Goal: Transaction & Acquisition: Purchase product/service

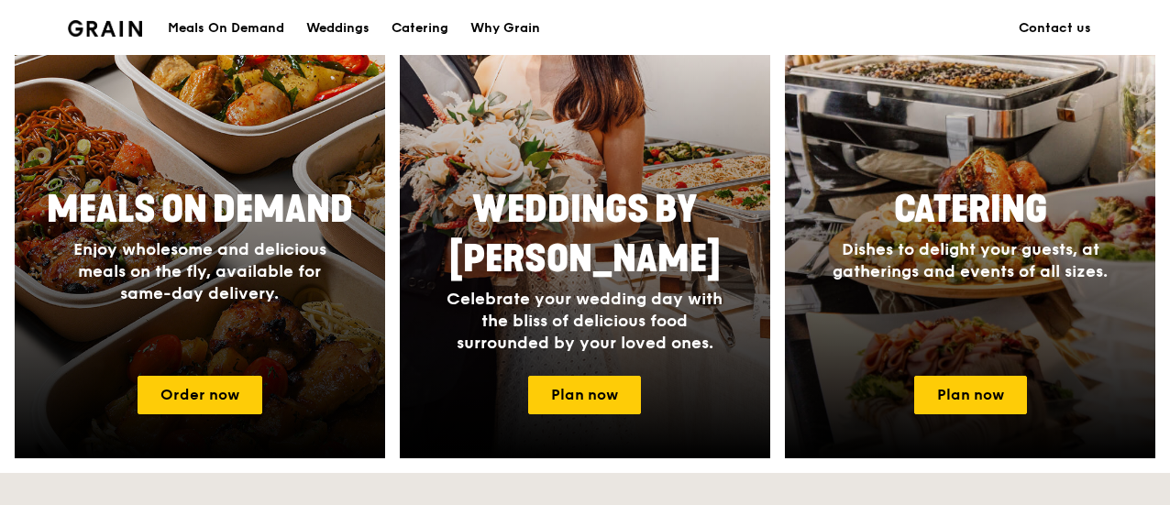
scroll to position [826, 0]
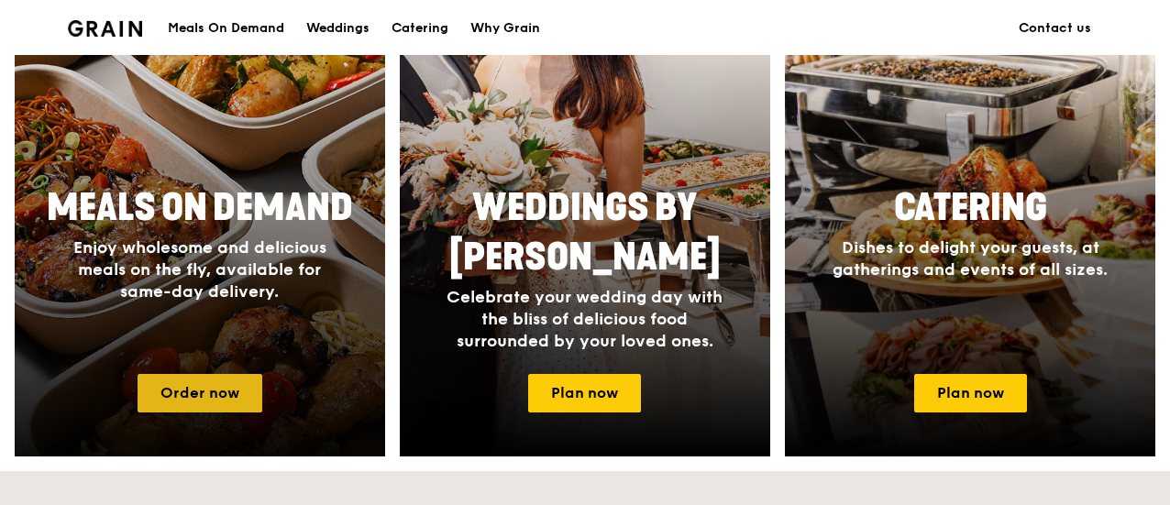
click at [216, 381] on link "Order now" at bounding box center [200, 393] width 125 height 39
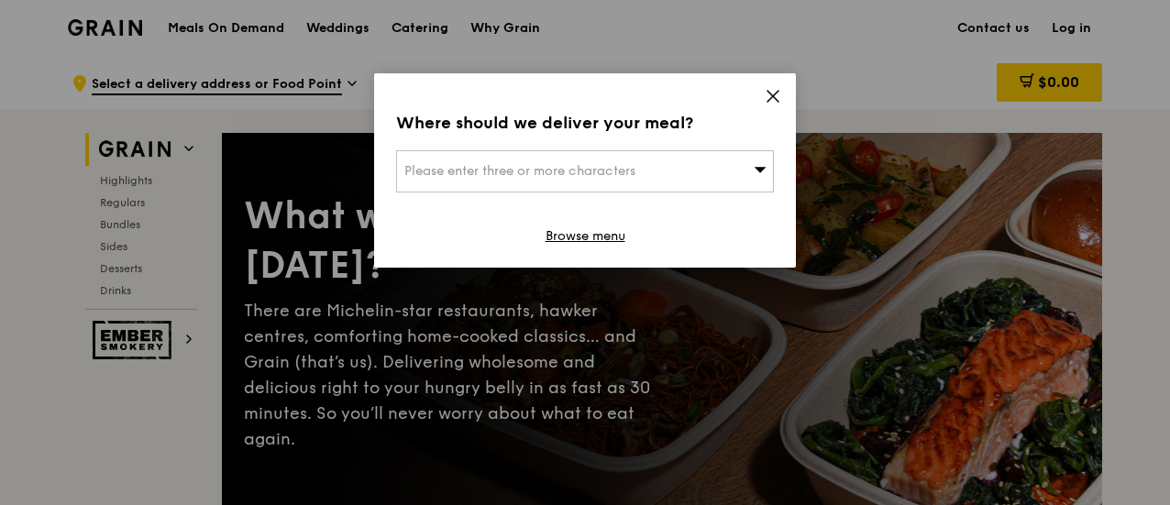
click at [778, 93] on icon at bounding box center [773, 96] width 17 height 17
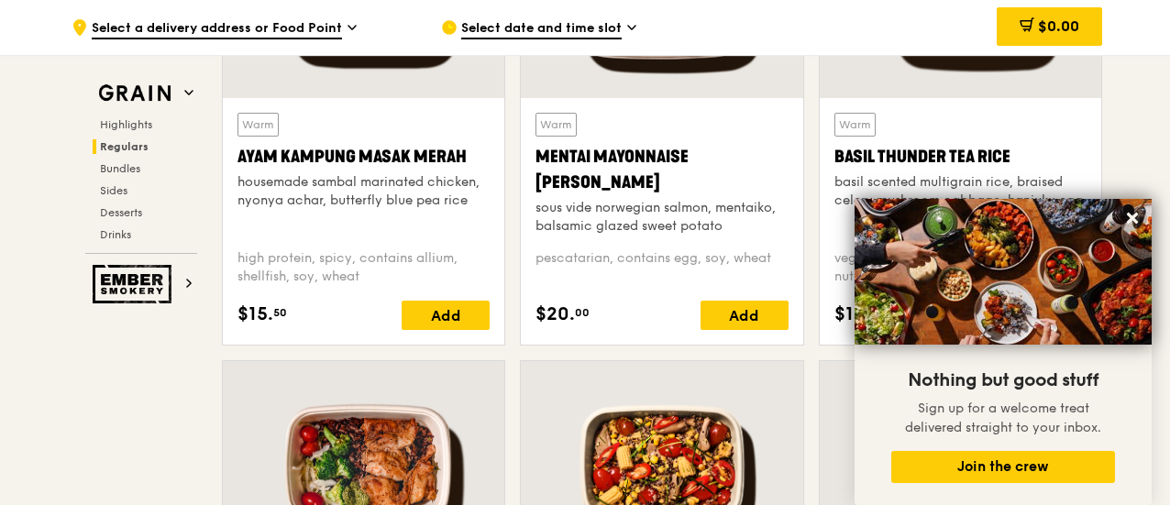
scroll to position [1835, 0]
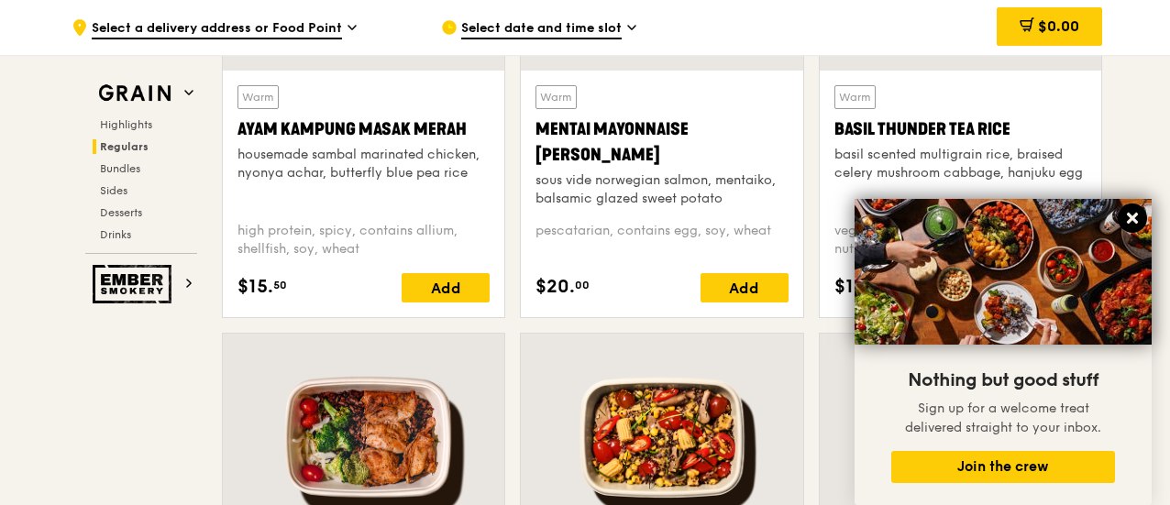
click at [1131, 216] on icon at bounding box center [1132, 218] width 11 height 11
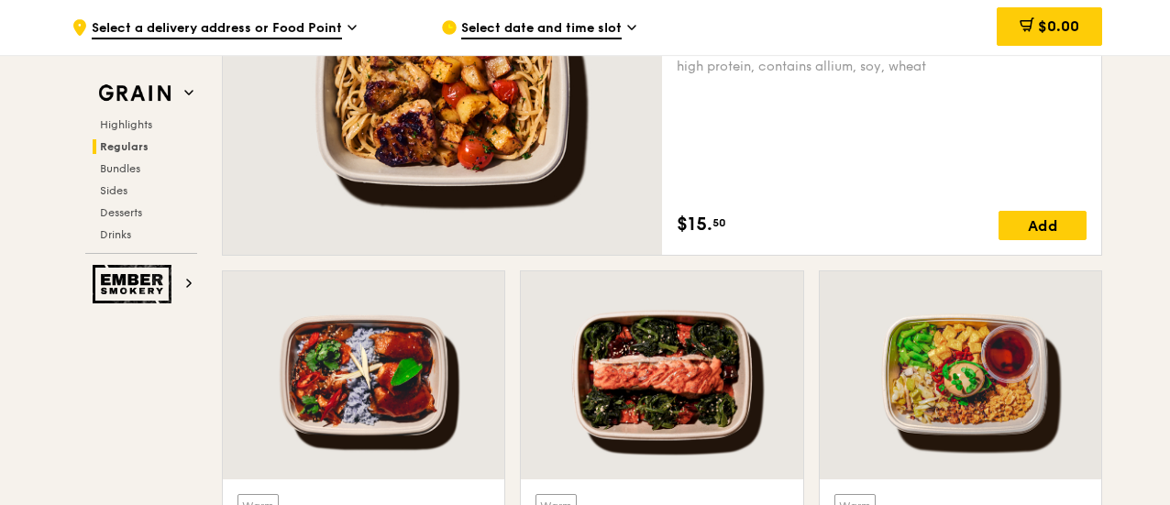
scroll to position [1468, 0]
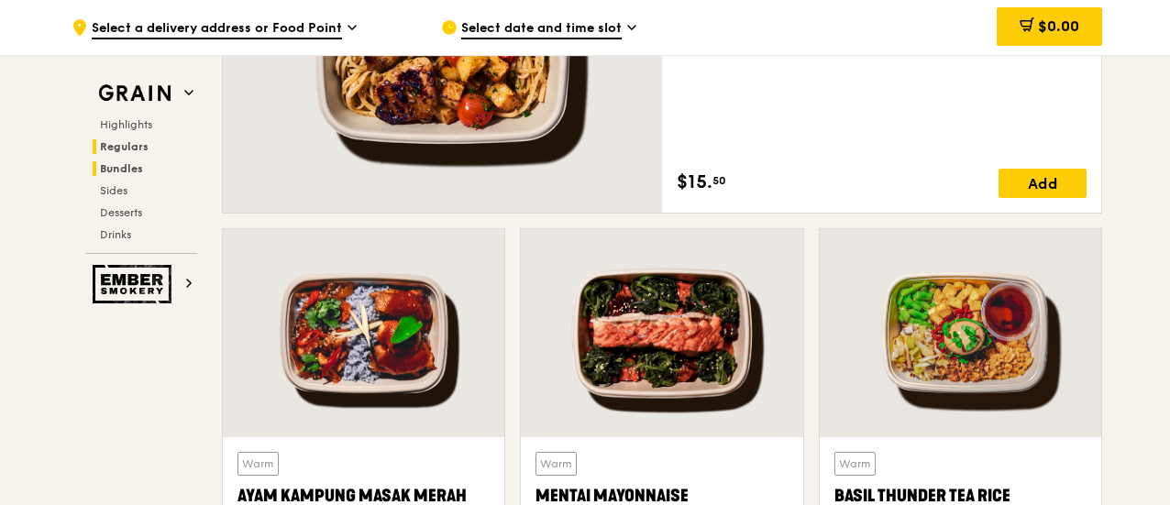
click at [120, 168] on span "Bundles" at bounding box center [121, 168] width 43 height 13
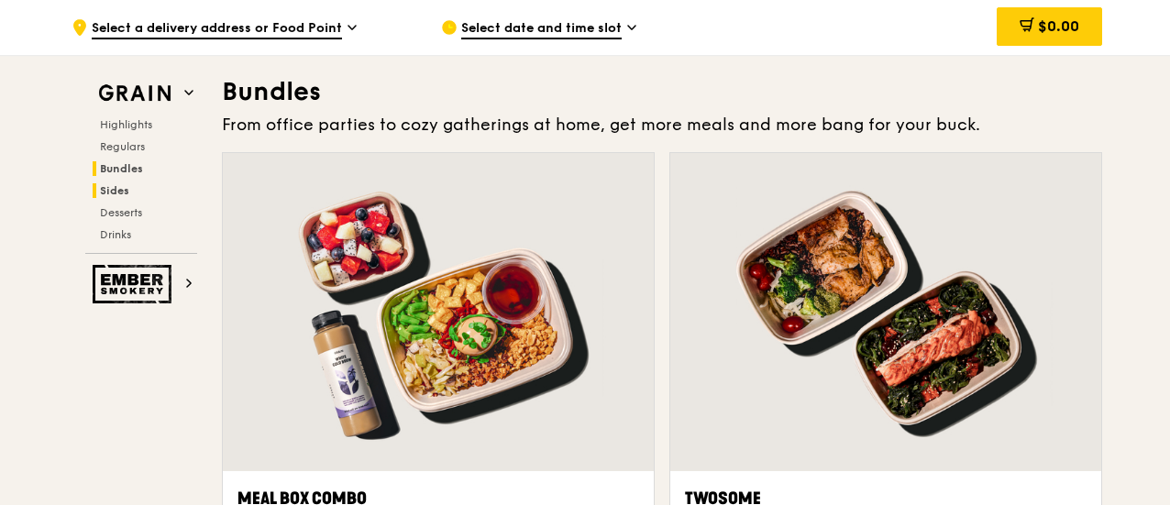
click at [114, 194] on span "Sides" at bounding box center [114, 190] width 29 height 13
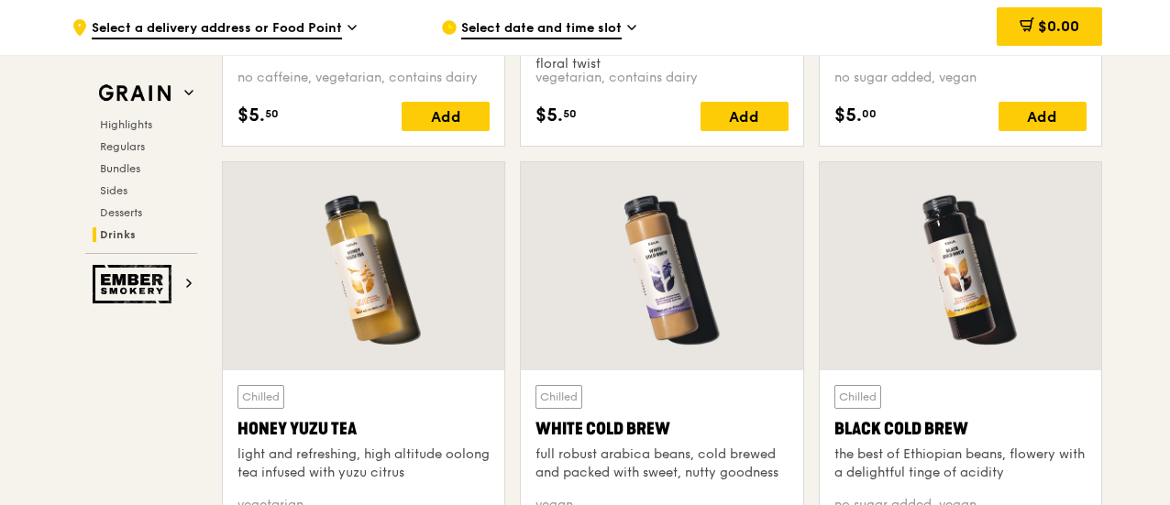
scroll to position [6465, 0]
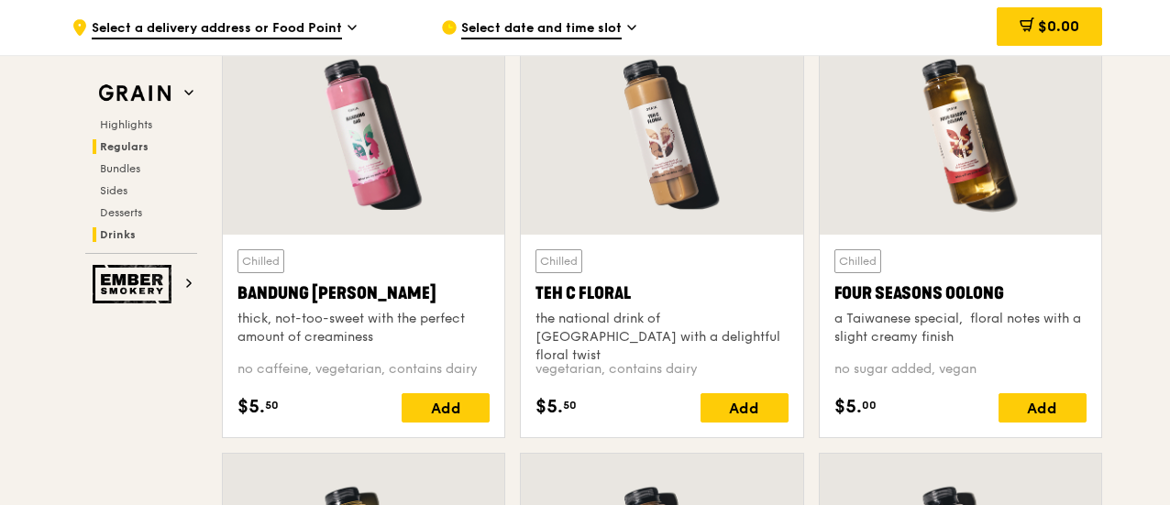
click at [127, 150] on span "Regulars" at bounding box center [124, 146] width 49 height 13
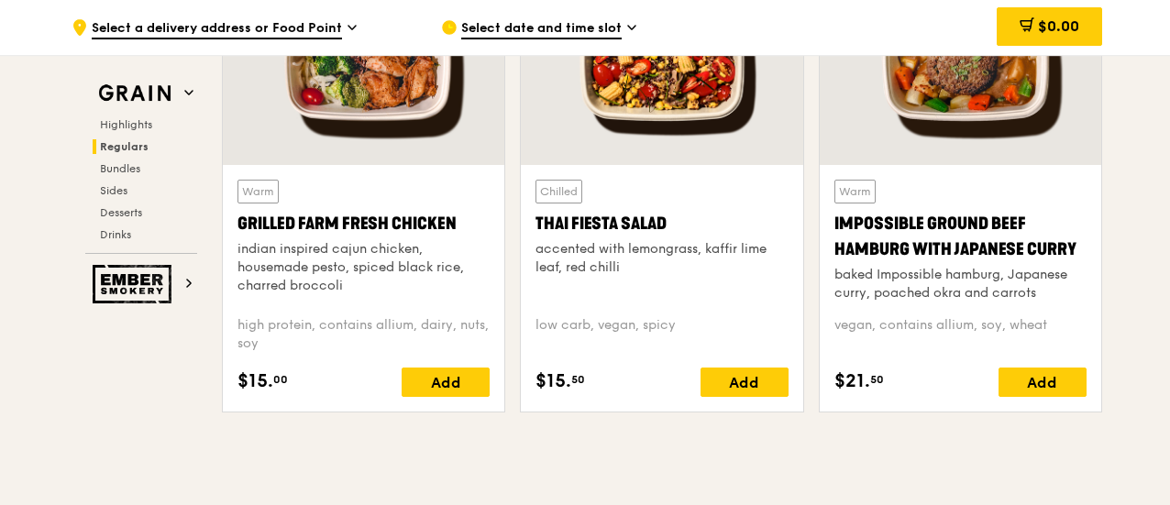
scroll to position [1204, 0]
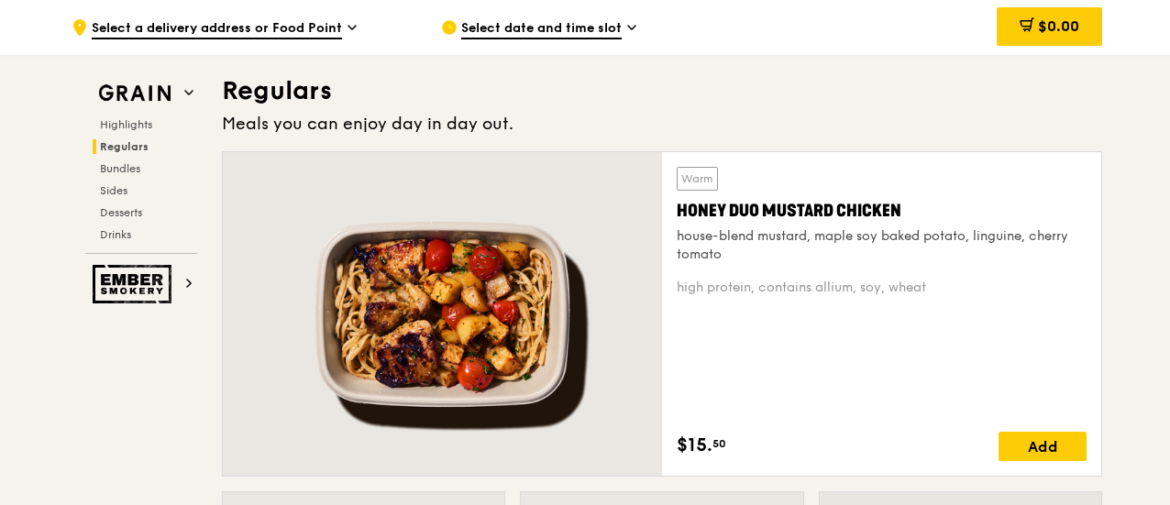
click at [337, 42] on div ".cls-1 { fill: none; stroke: #fff; stroke-linecap: round; stroke-linejoin: roun…" at bounding box center [242, 27] width 340 height 55
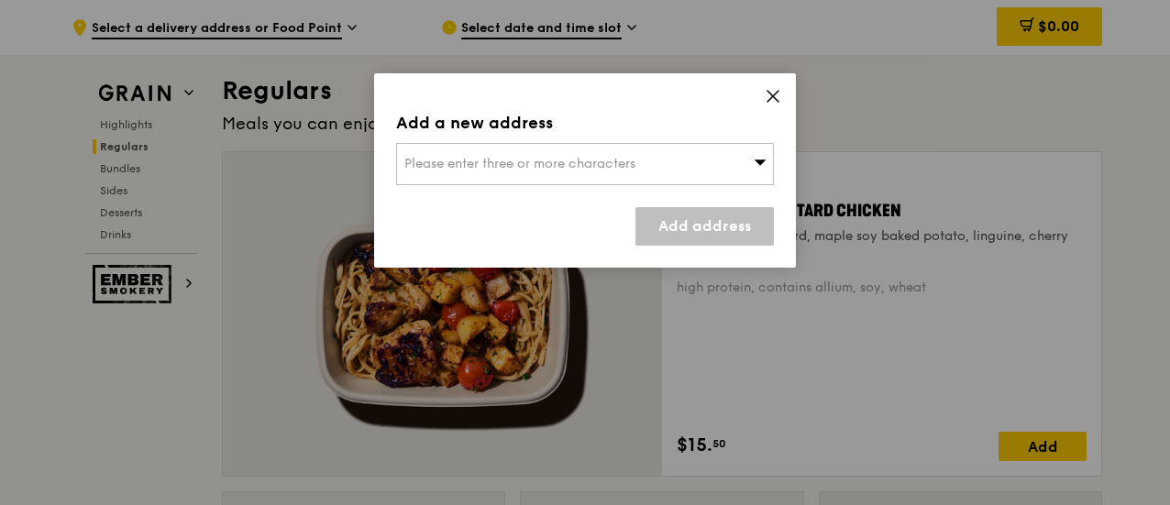
click at [629, 181] on div "Please enter three or more characters" at bounding box center [585, 164] width 378 height 42
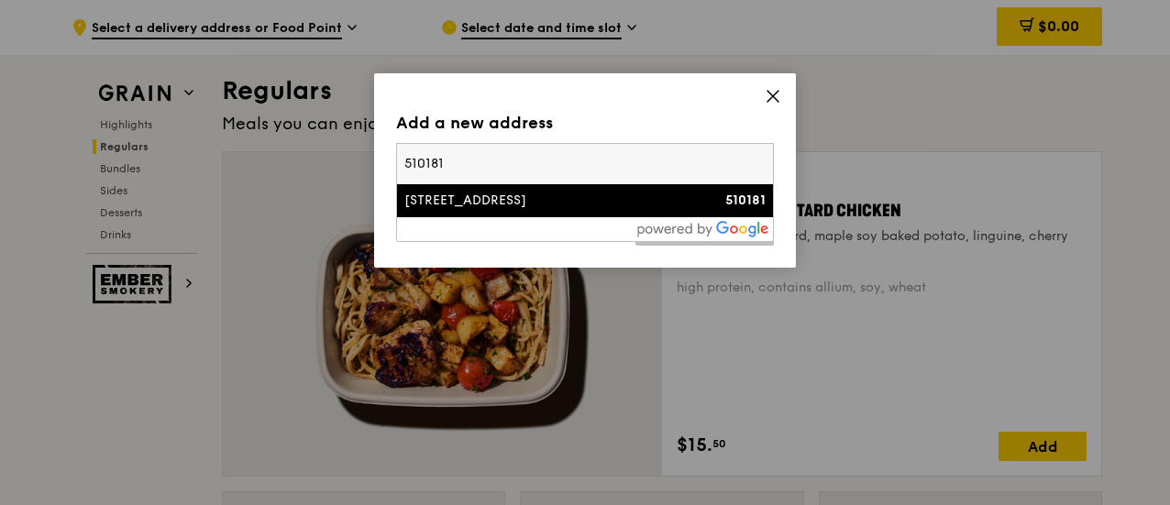
type input "510181"
click at [536, 202] on div "181 Pasir Ris Street 11" at bounding box center [541, 201] width 272 height 18
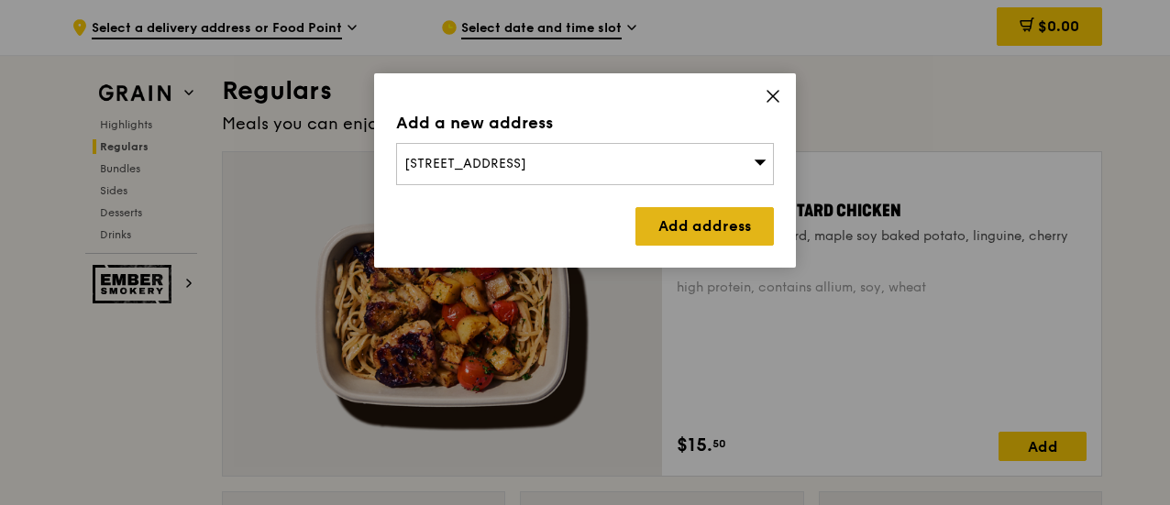
click at [739, 220] on link "Add address" at bounding box center [705, 226] width 139 height 39
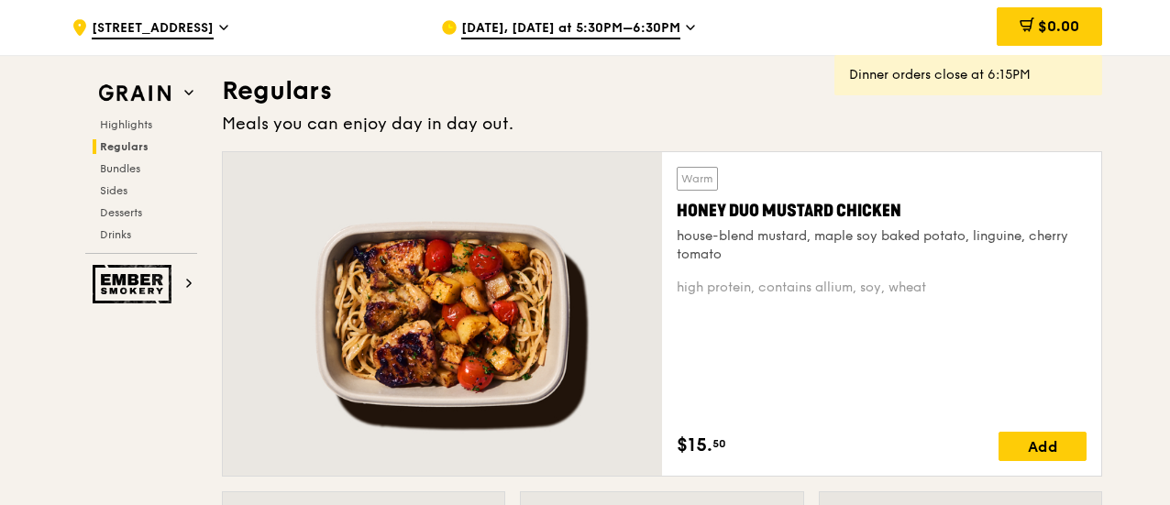
click at [594, 34] on span "Sep 16, Today at 5:30PM–6:30PM" at bounding box center [570, 29] width 219 height 20
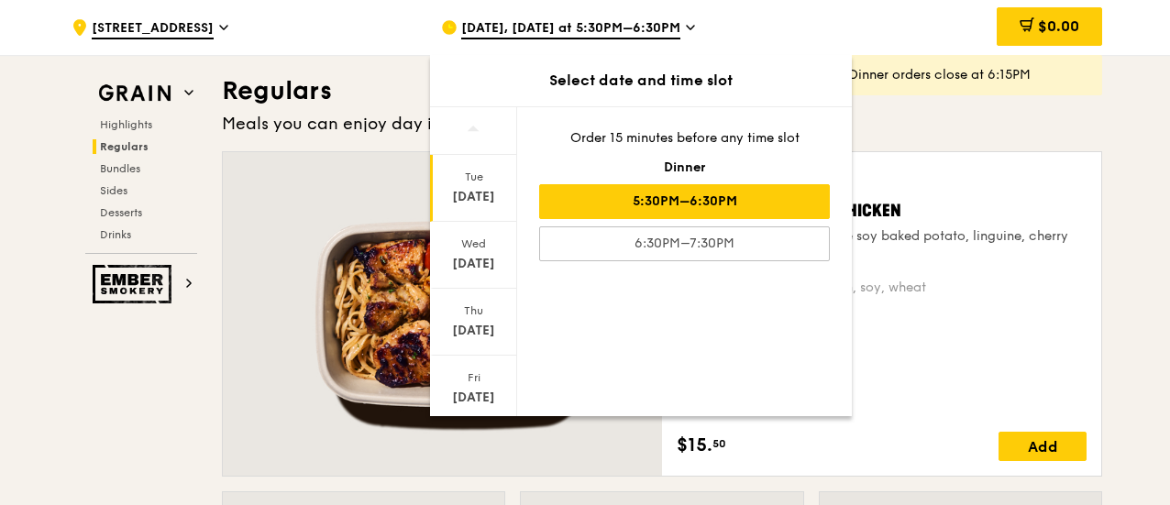
click at [727, 207] on div "5:30PM–6:30PM" at bounding box center [684, 201] width 291 height 35
click at [1029, 235] on div "house-blend mustard, maple soy baked potato, linguine, cherry tomato" at bounding box center [882, 245] width 410 height 37
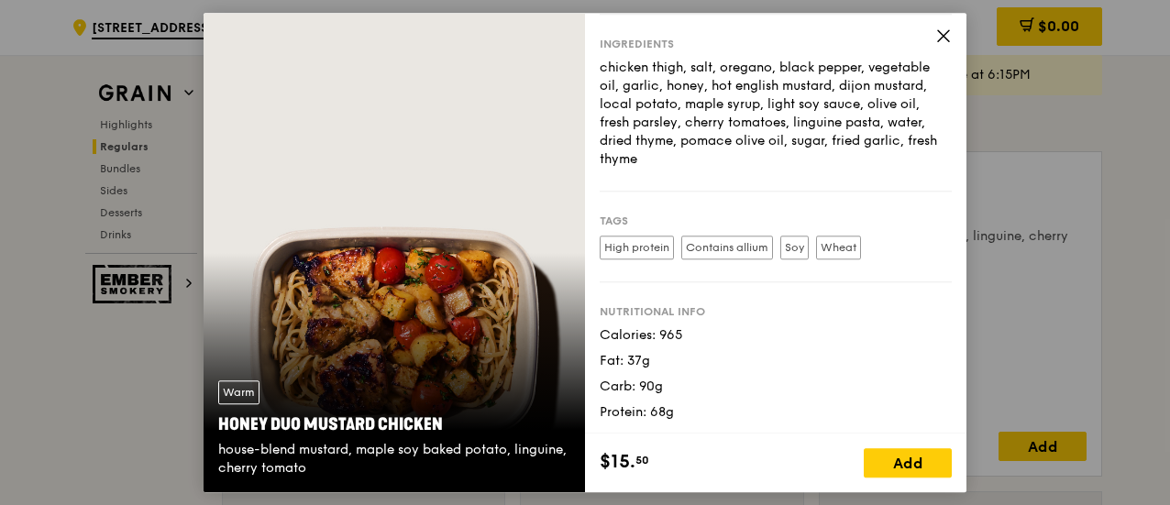
scroll to position [1663, 0]
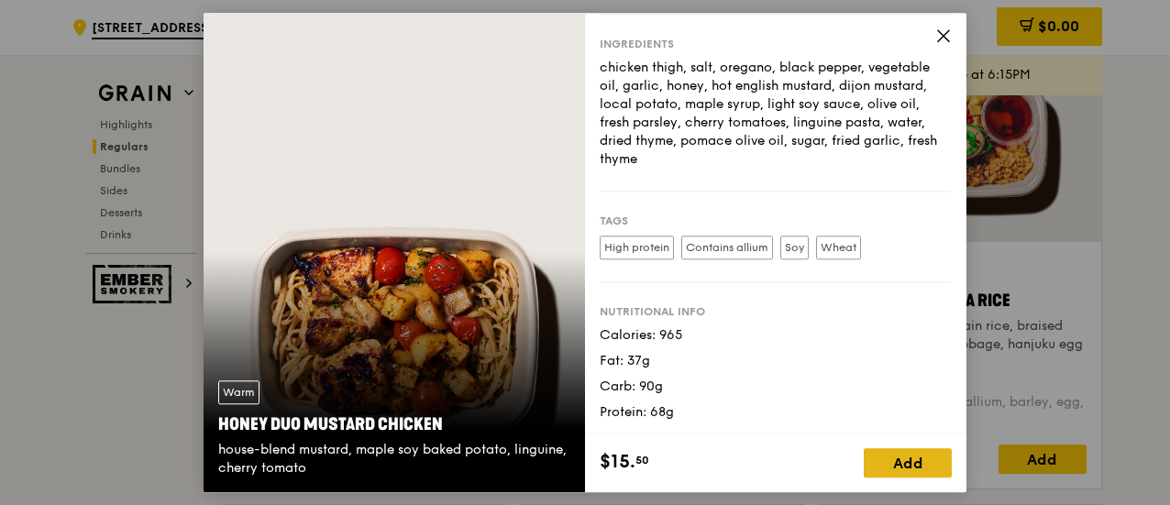
click at [899, 465] on div "Add" at bounding box center [908, 463] width 88 height 29
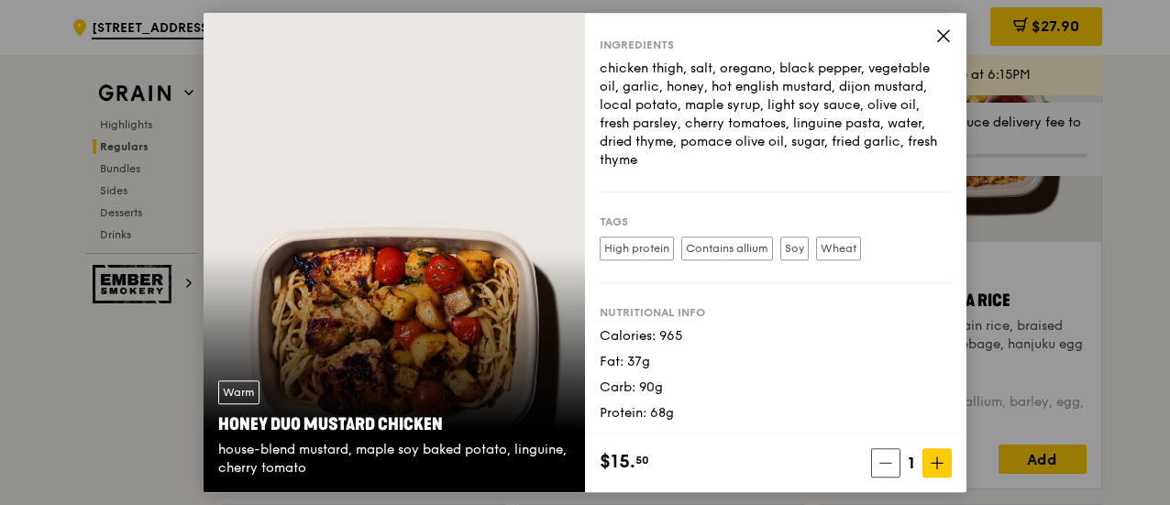
click at [938, 30] on icon at bounding box center [943, 35] width 11 height 11
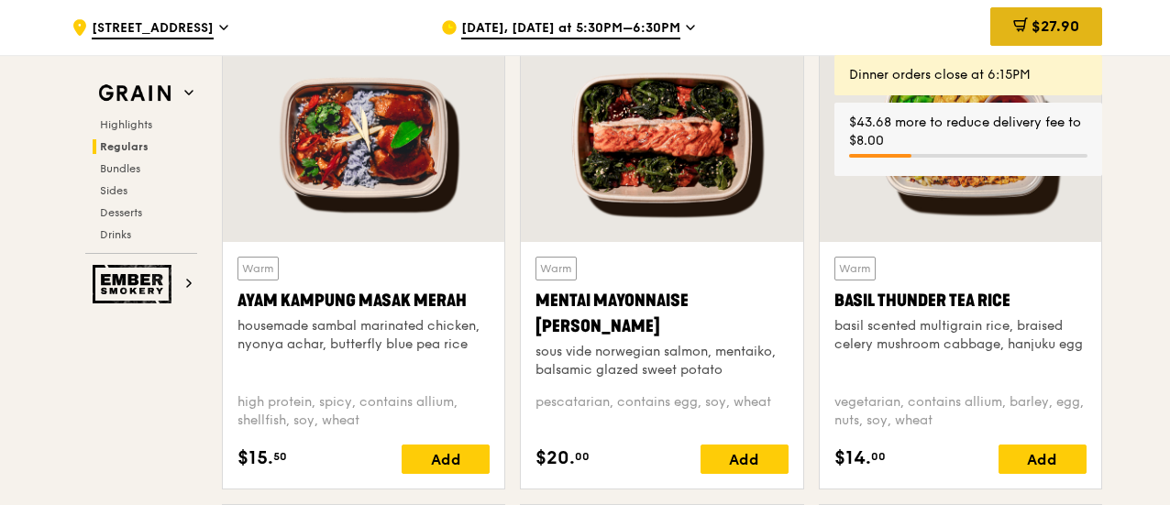
click at [1065, 28] on span "$27.90" at bounding box center [1056, 25] width 48 height 17
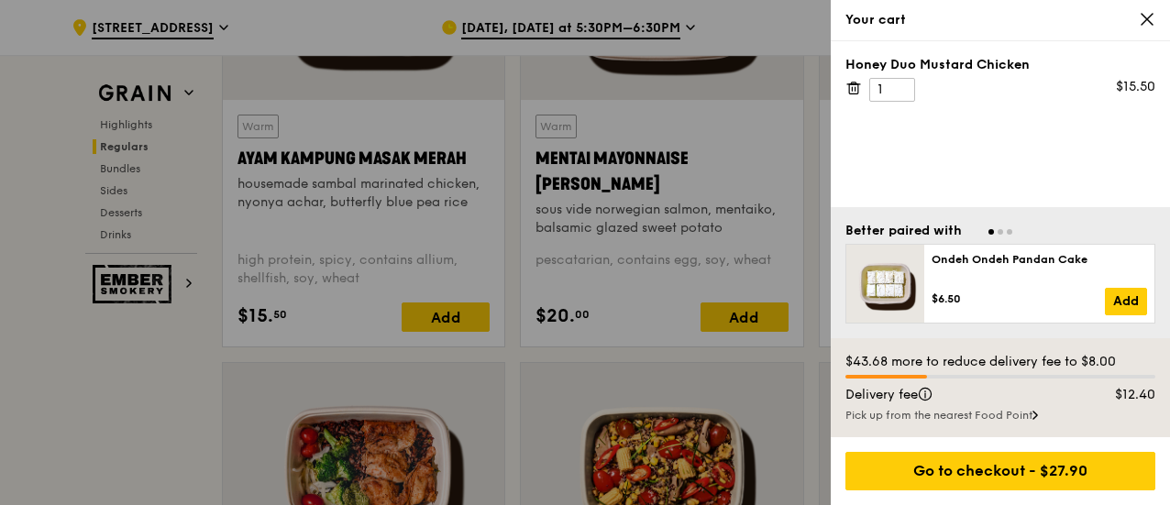
scroll to position [1847, 0]
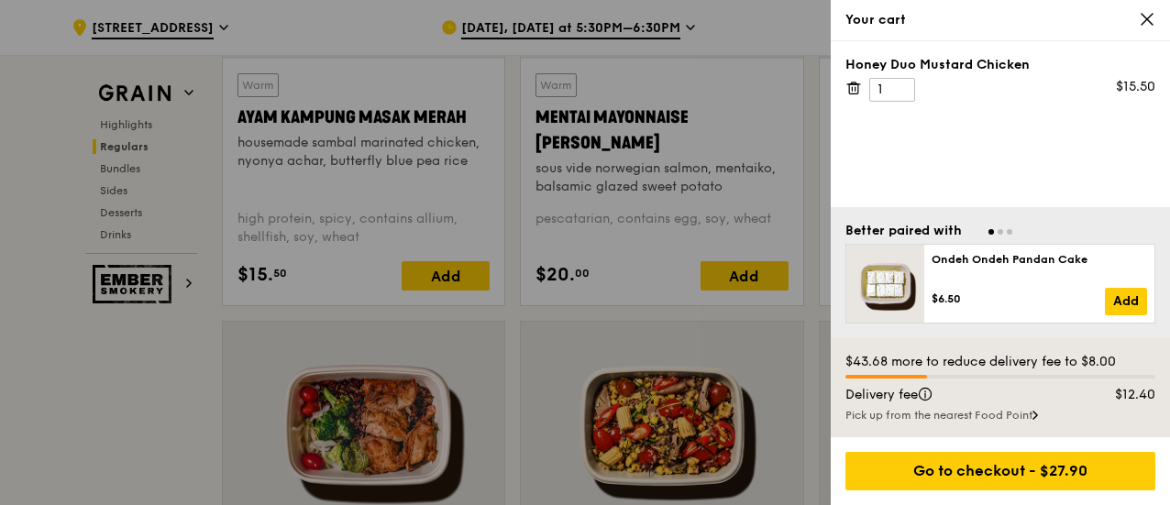
click at [991, 417] on div "Pick up from the nearest Food Point" at bounding box center [1001, 415] width 310 height 15
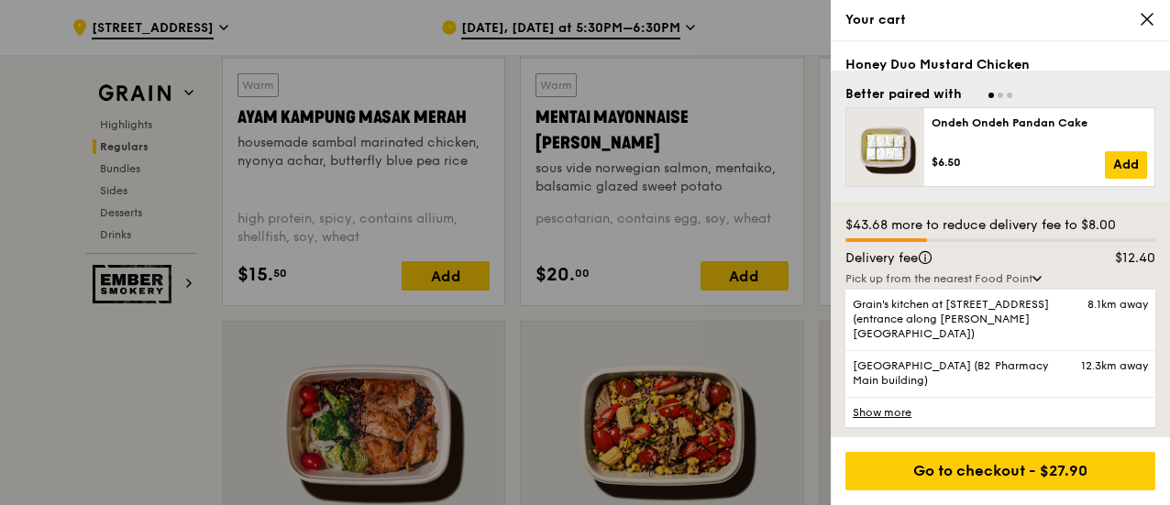
click at [815, 307] on div at bounding box center [585, 252] width 1170 height 505
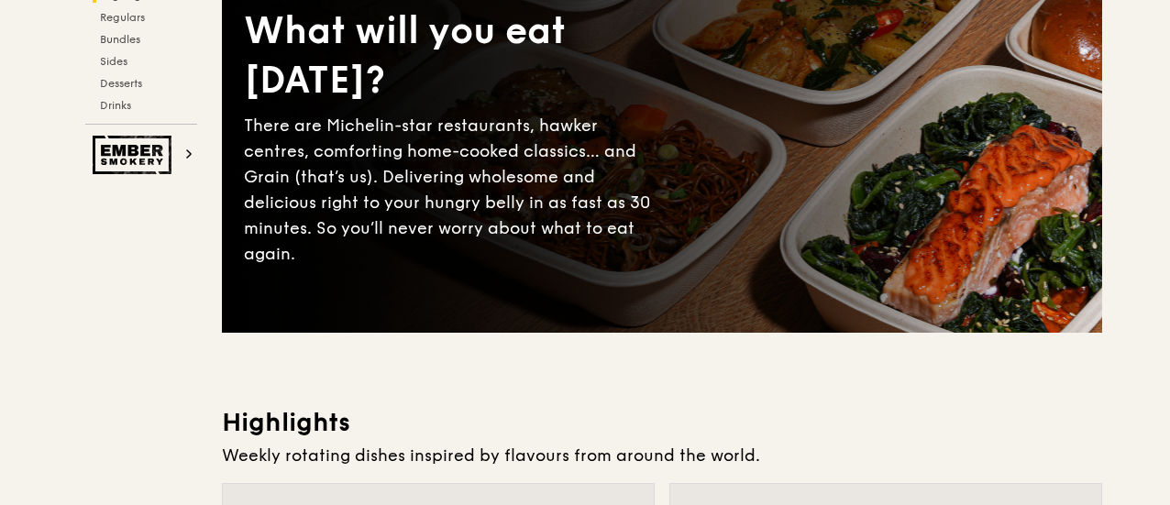
scroll to position [0, 0]
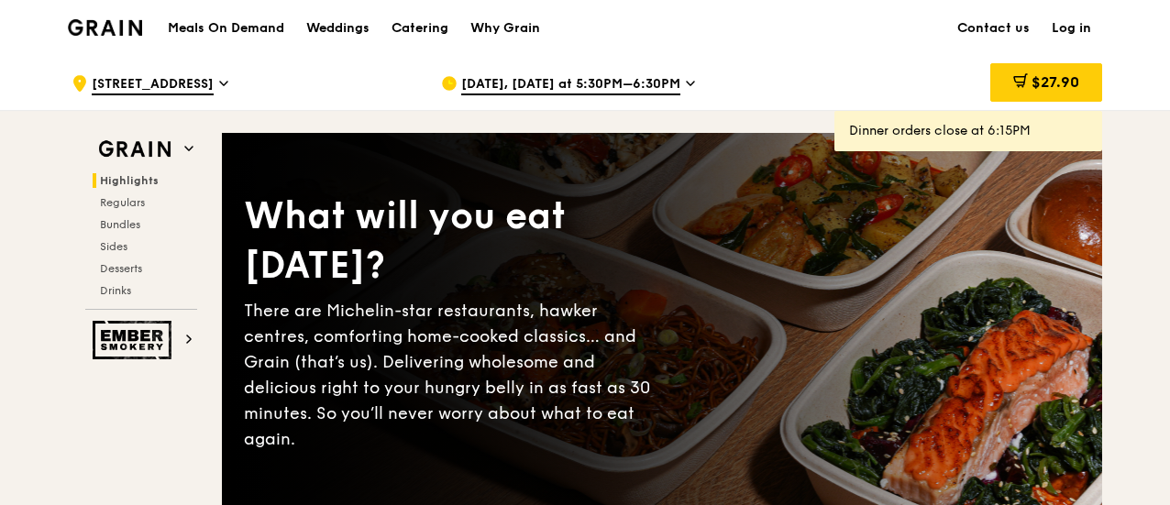
click at [556, 84] on span "Sep 16, Today at 5:30PM–6:30PM" at bounding box center [570, 85] width 219 height 20
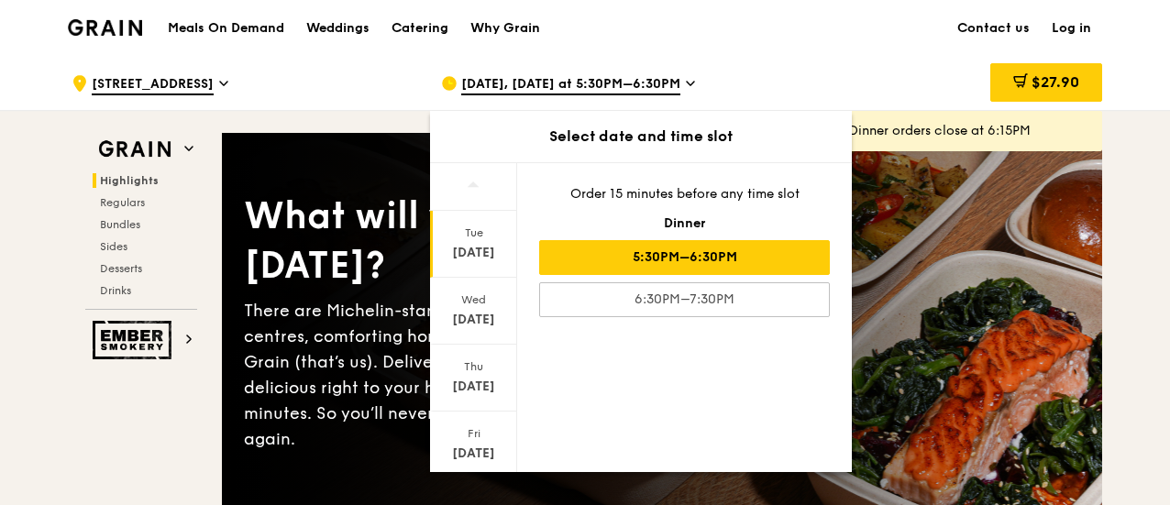
click at [556, 84] on span "Sep 16, Today at 5:30PM–6:30PM" at bounding box center [570, 85] width 219 height 20
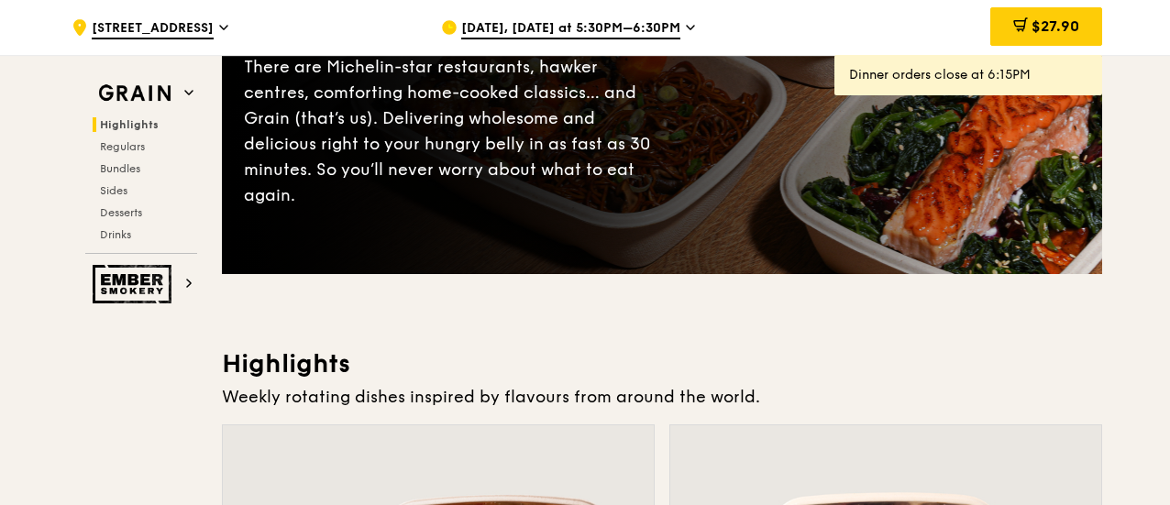
scroll to position [550, 0]
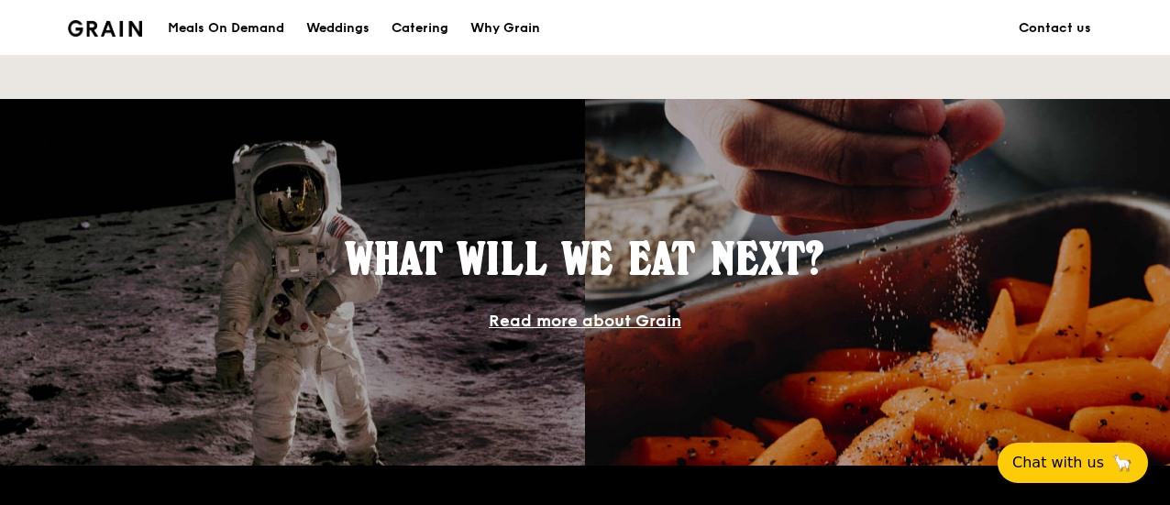
scroll to position [1468, 0]
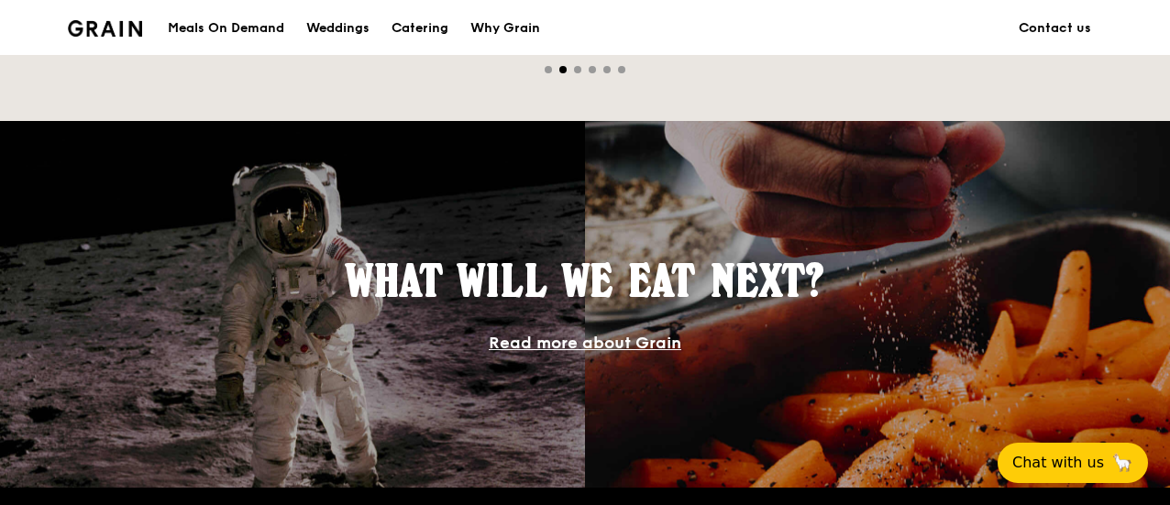
click at [660, 344] on link "Read more about Grain" at bounding box center [585, 343] width 193 height 20
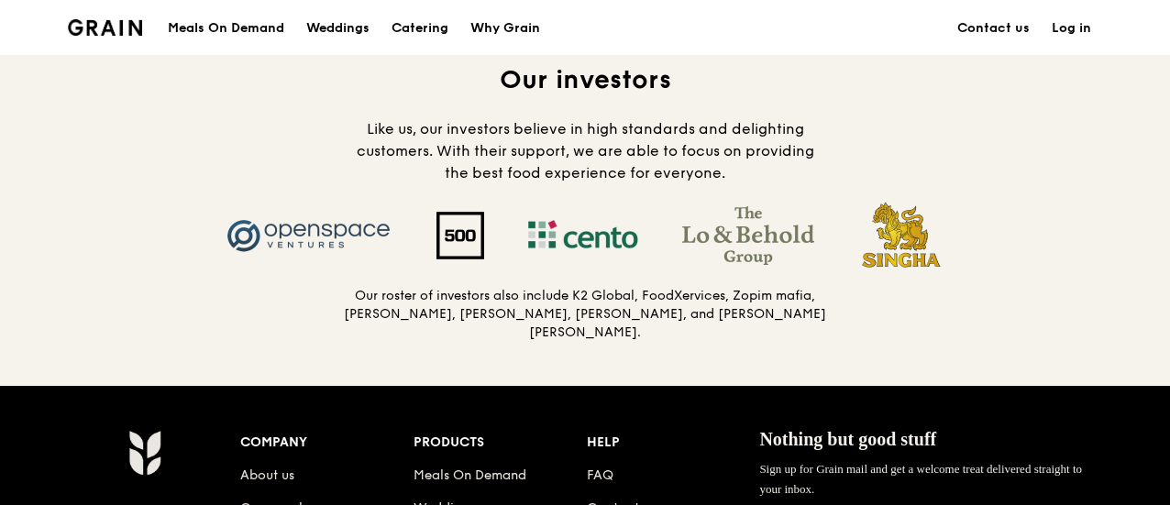
scroll to position [2110, 0]
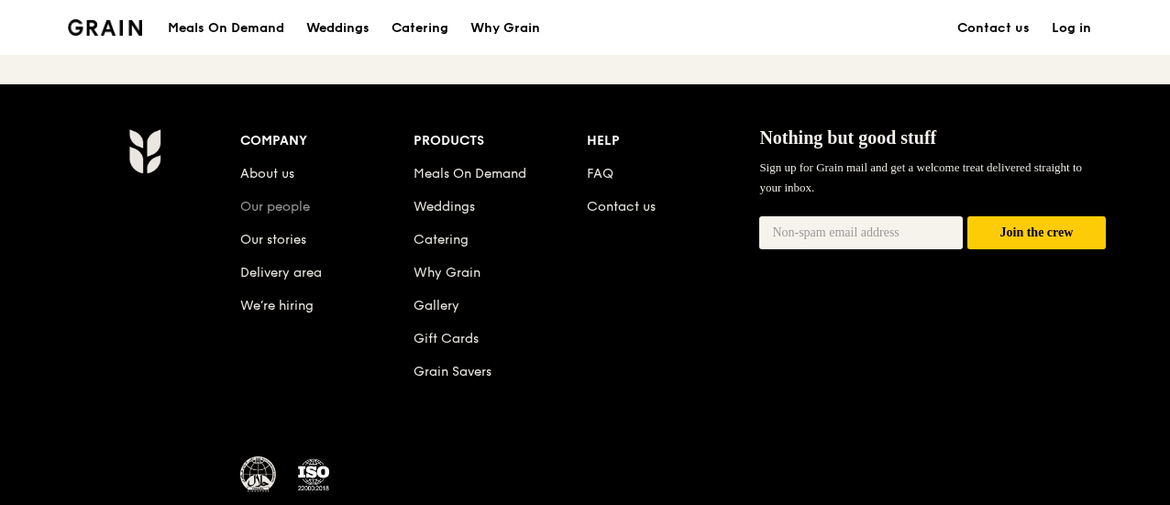
click at [297, 206] on link "Our people" at bounding box center [275, 207] width 70 height 16
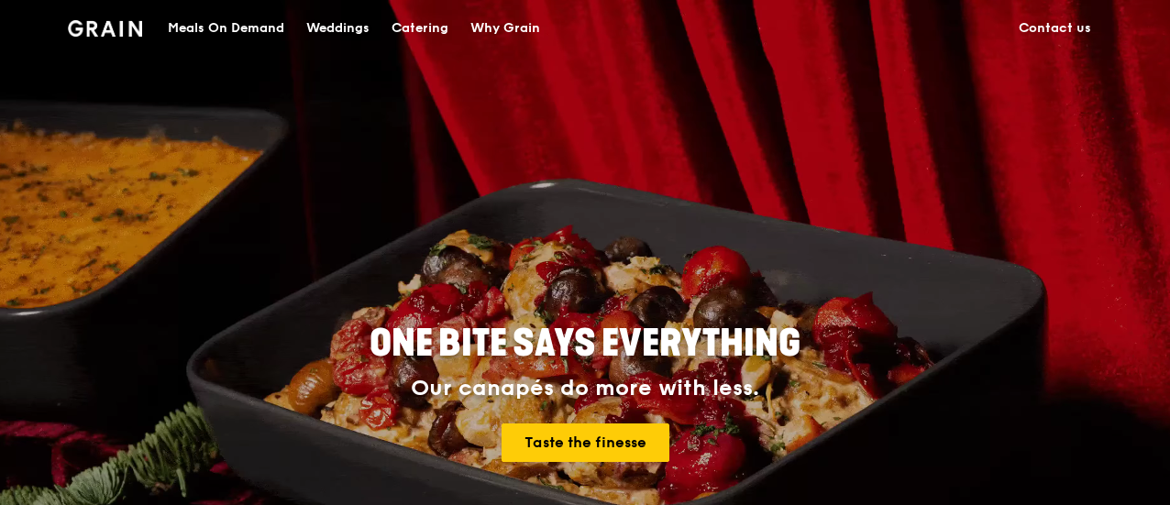
click at [332, 31] on div "Weddings" at bounding box center [337, 28] width 63 height 55
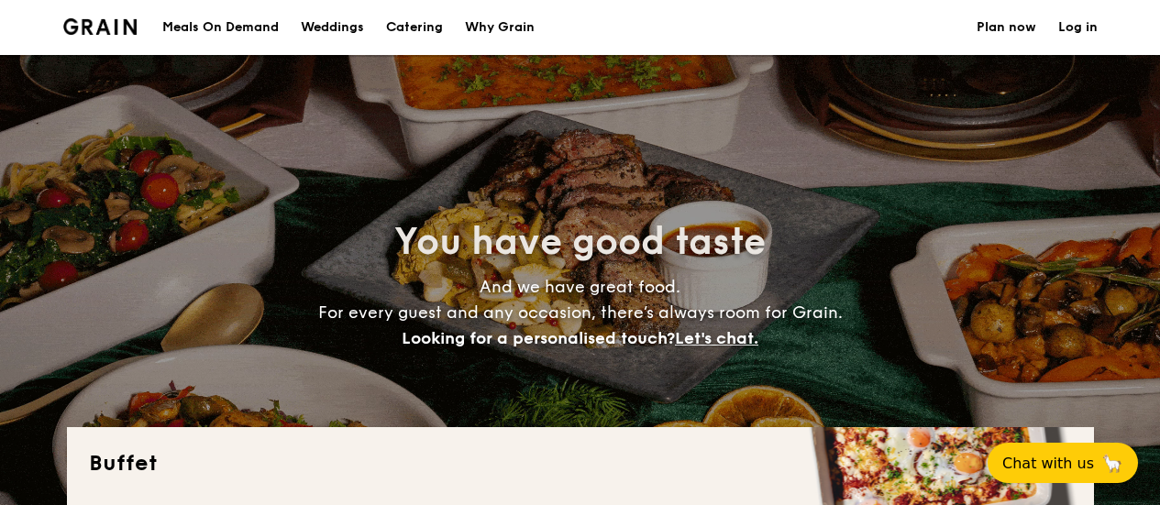
select select
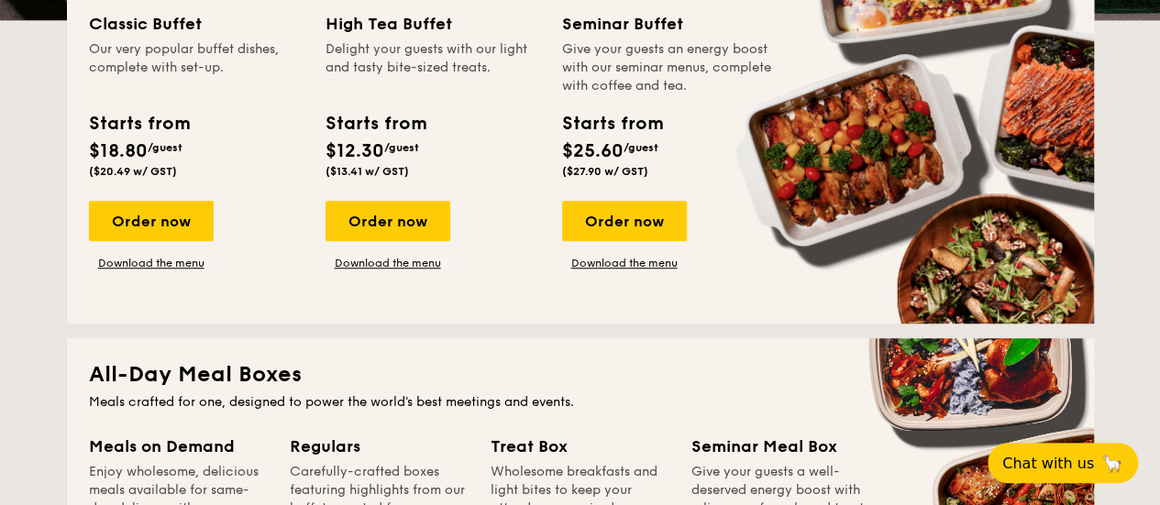
scroll to position [275, 0]
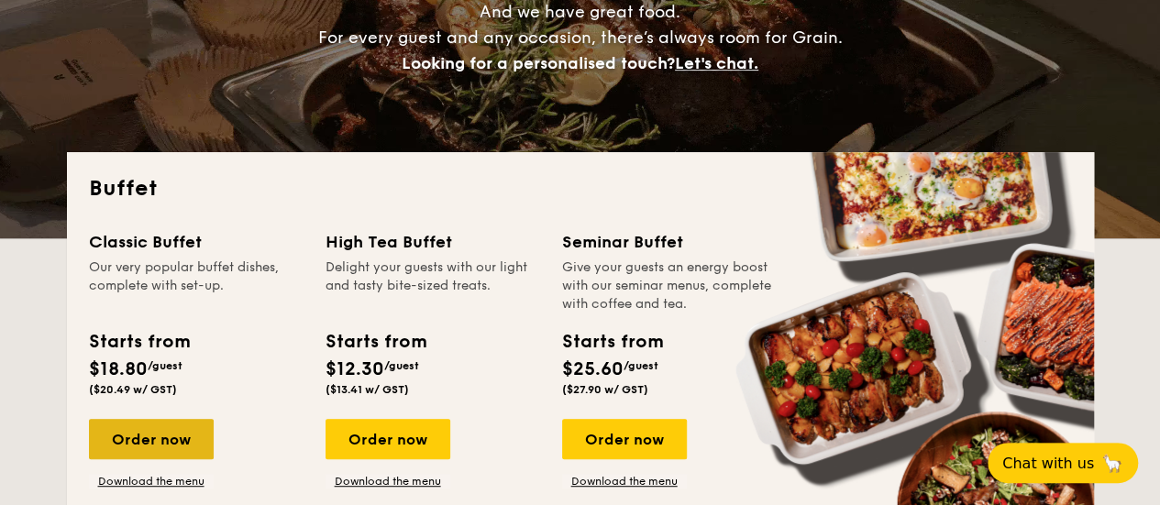
click at [132, 435] on div "Order now" at bounding box center [151, 439] width 125 height 40
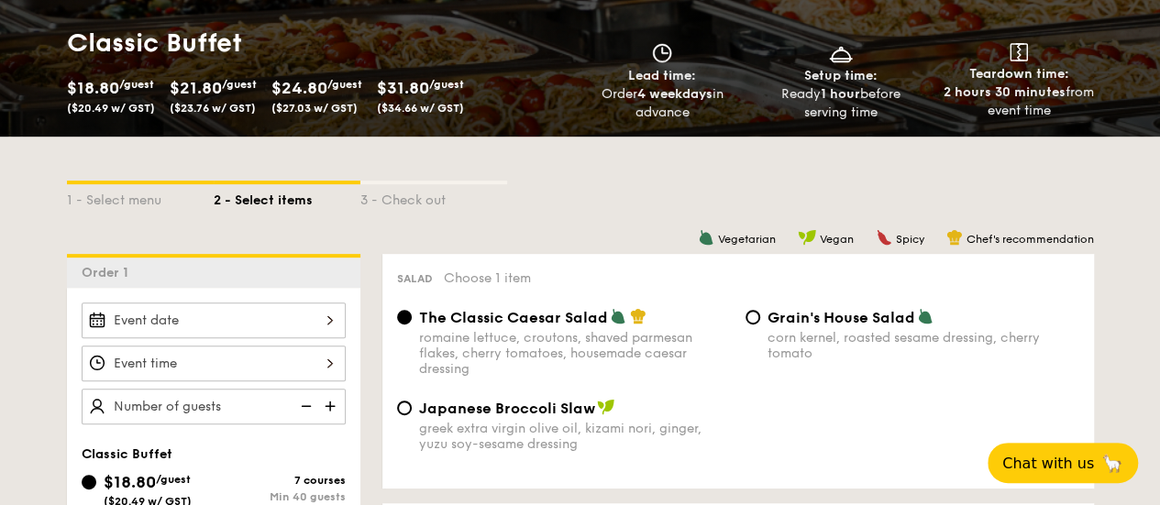
scroll to position [183, 0]
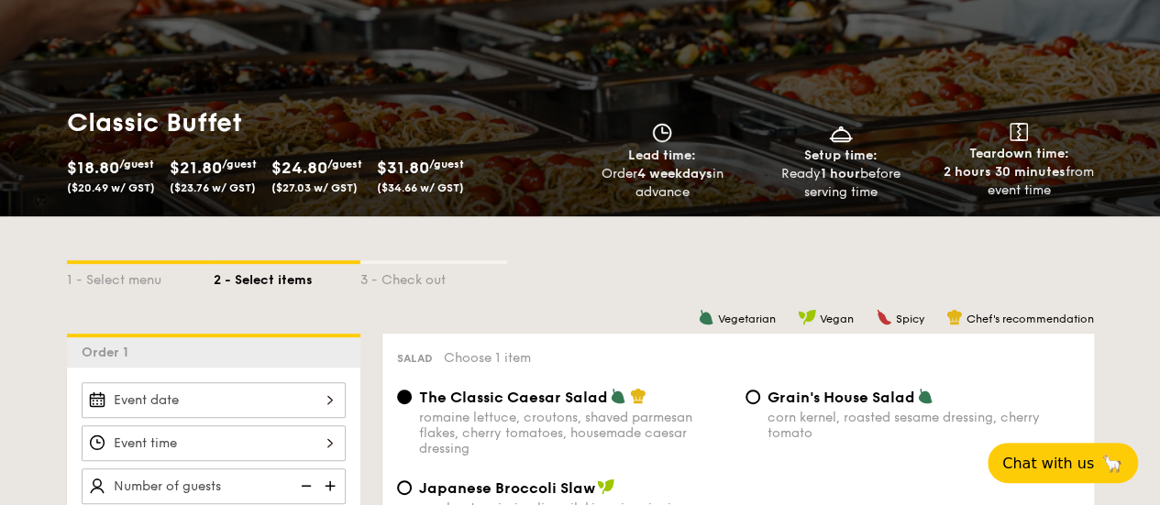
select select
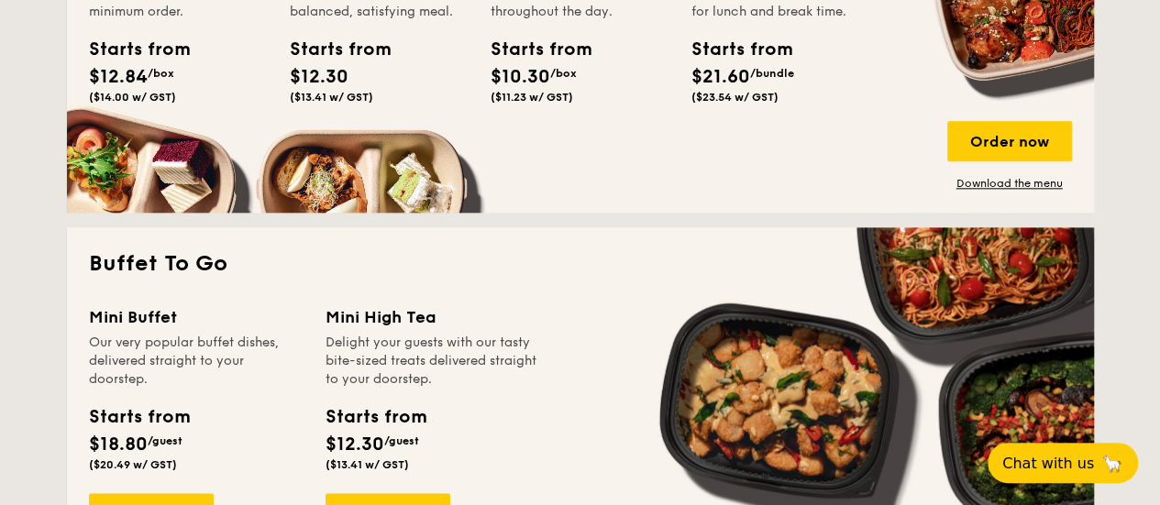
scroll to position [1192, 0]
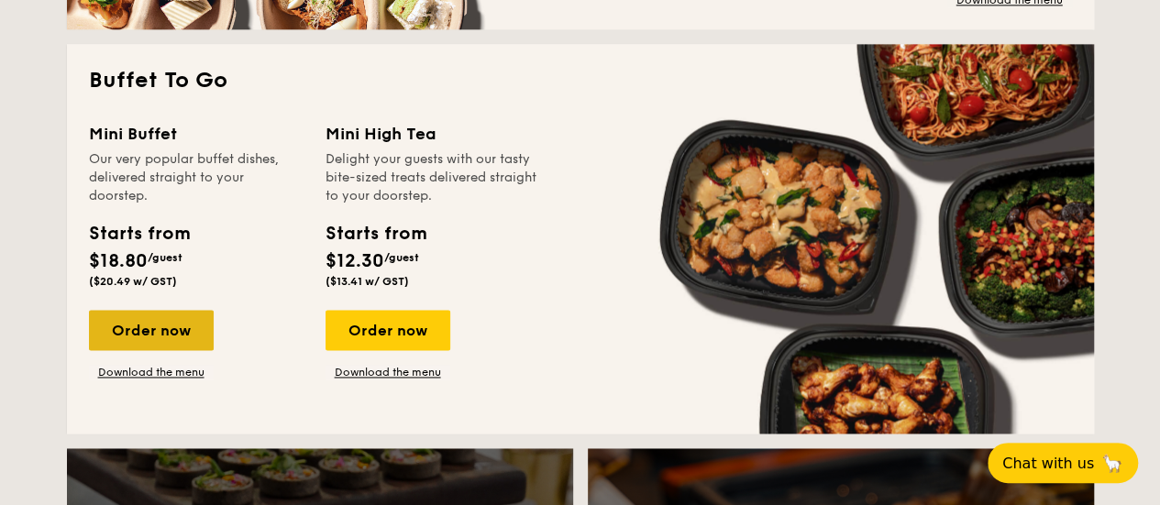
click at [161, 338] on div "Order now" at bounding box center [151, 330] width 125 height 40
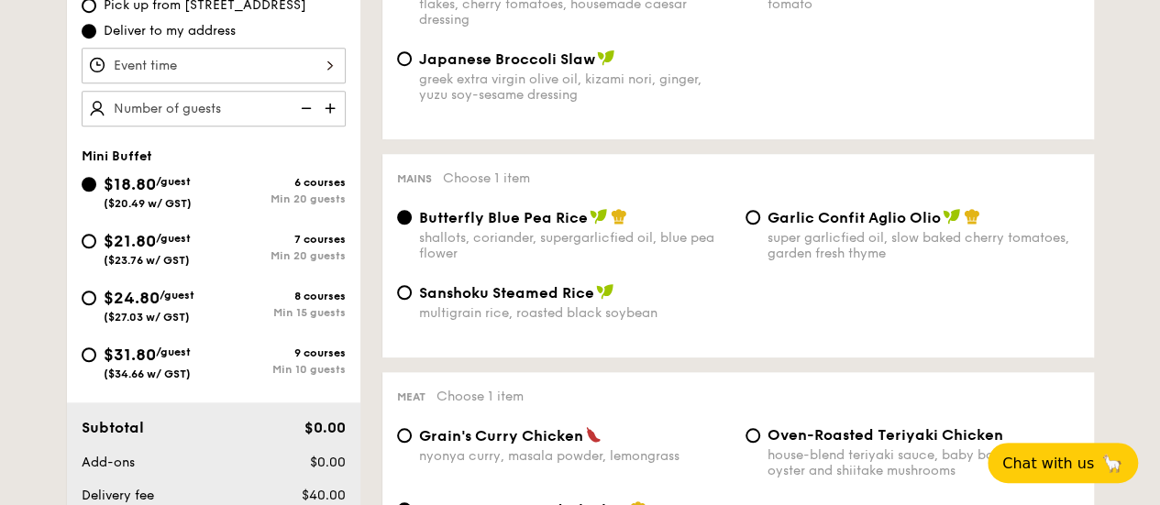
scroll to position [642, 0]
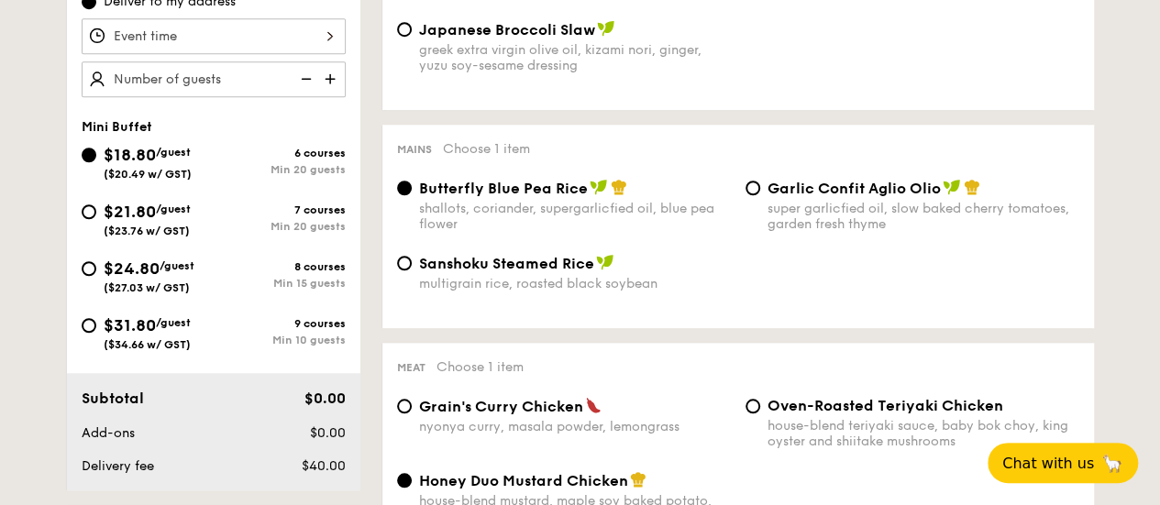
click at [198, 238] on div "$21.80 /guest ($23.76 w/ GST) 7 courses Min 20 guests" at bounding box center [213, 224] width 279 height 50
click at [143, 208] on span "$21.80" at bounding box center [130, 212] width 52 height 20
click at [96, 208] on input "$21.80 /guest ($23.76 w/ GST) 7 courses Min 20 guests" at bounding box center [89, 212] width 15 height 15
radio input "true"
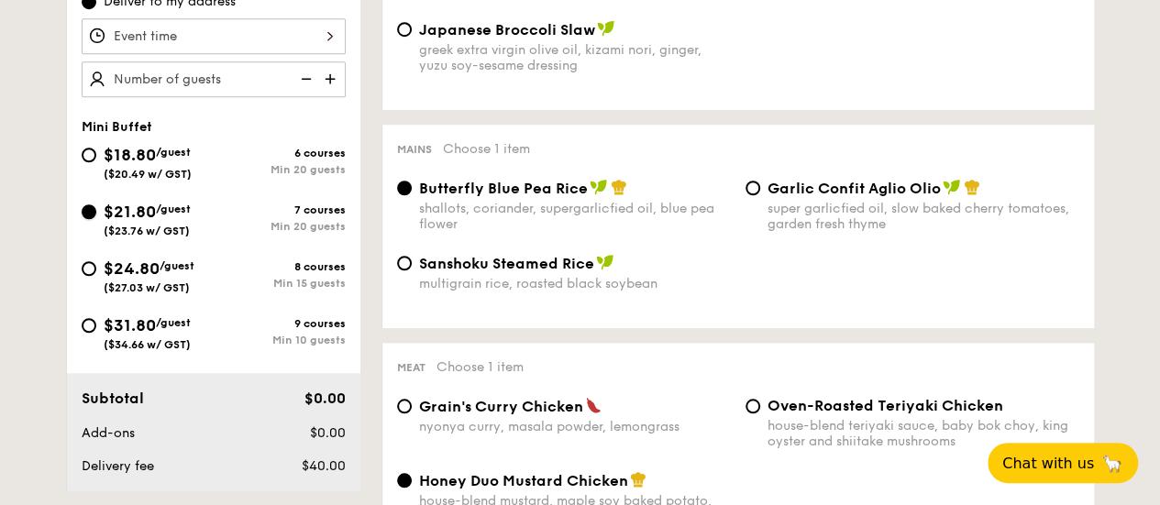
radio input "true"
radio input "false"
radio input "true"
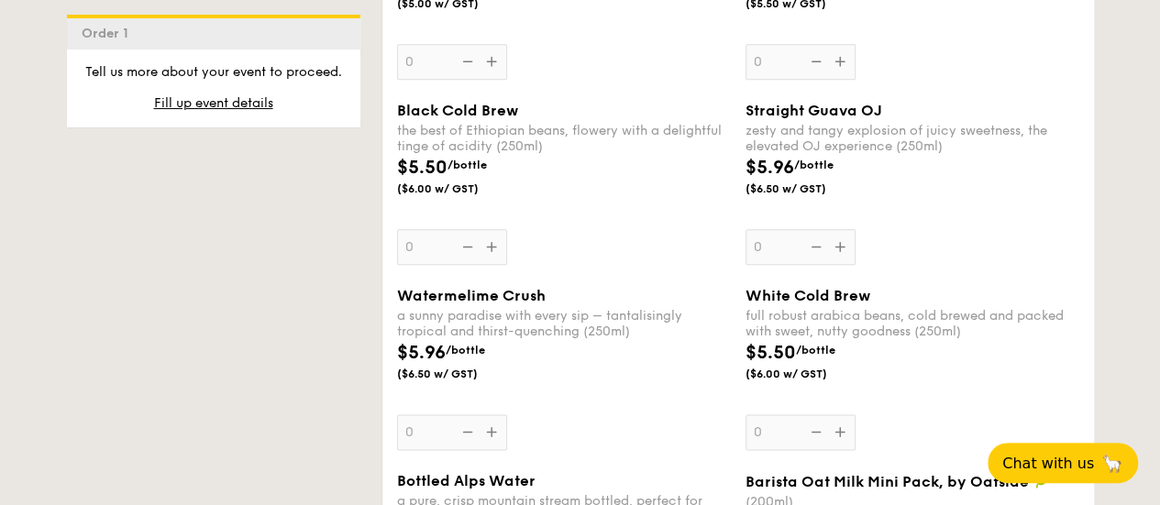
scroll to position [4953, 0]
